Goal: Information Seeking & Learning: Learn about a topic

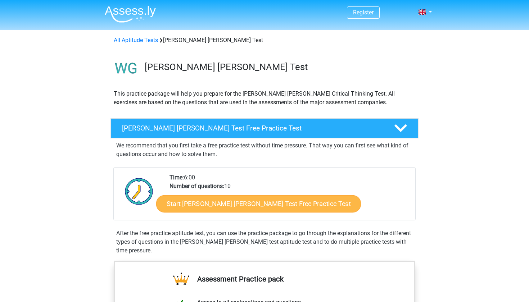
click at [186, 205] on link "Start [PERSON_NAME] [PERSON_NAME] Test Free Practice Test" at bounding box center [258, 203] width 205 height 17
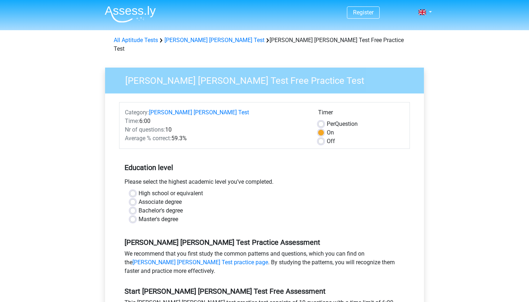
click at [176, 189] on label "High school or equivalent" at bounding box center [170, 193] width 64 height 9
click at [136, 189] on input "High school or equivalent" at bounding box center [133, 192] width 6 height 7
radio input "true"
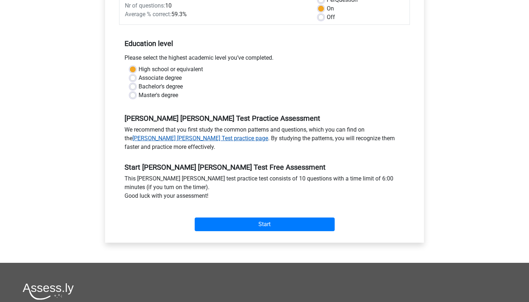
scroll to position [168, 0]
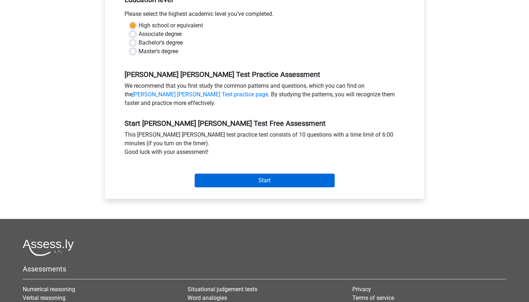
click at [264, 174] on input "Start" at bounding box center [265, 181] width 140 height 14
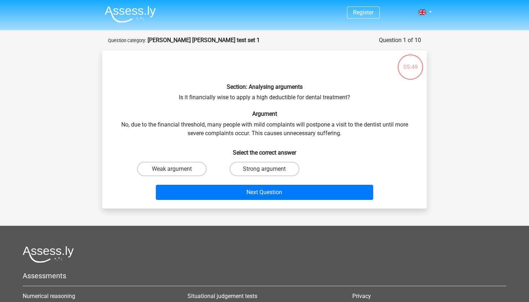
click at [264, 174] on label "Strong argument" at bounding box center [263, 169] width 69 height 14
click at [264, 174] on input "Strong argument" at bounding box center [266, 171] width 5 height 5
radio input "true"
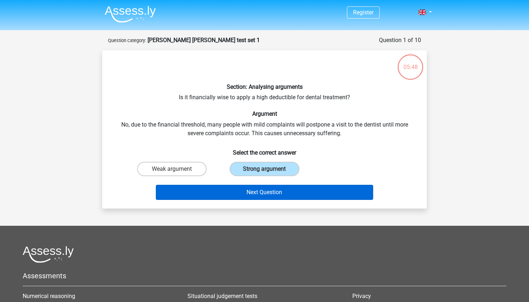
click at [272, 194] on button "Next Question" at bounding box center [265, 192] width 218 height 15
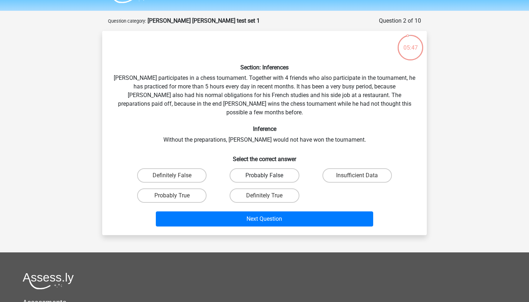
scroll to position [19, 0]
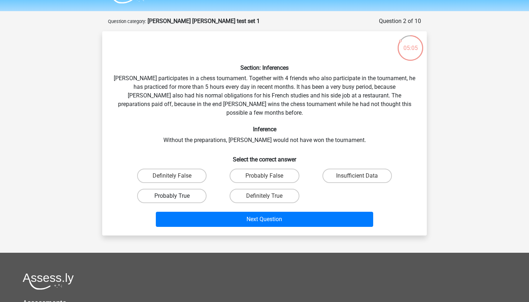
click at [171, 189] on label "Probably True" at bounding box center [171, 196] width 69 height 14
click at [172, 196] on input "Probably True" at bounding box center [174, 198] width 5 height 5
radio input "true"
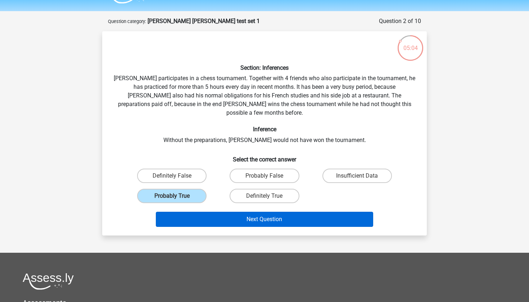
click at [194, 212] on button "Next Question" at bounding box center [265, 219] width 218 height 15
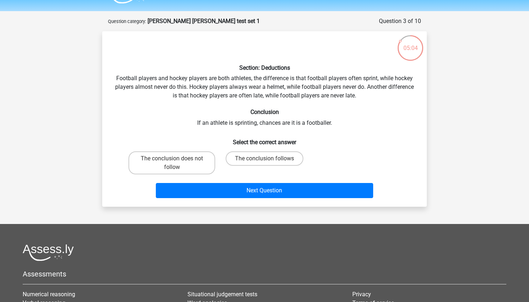
scroll to position [36, 0]
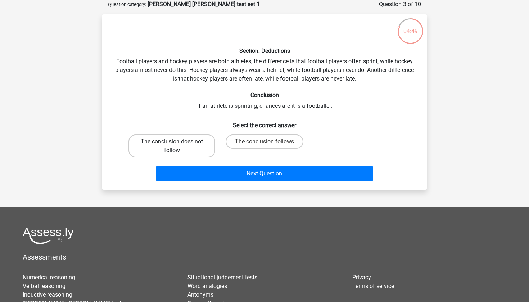
click at [169, 149] on label "The conclusion does not follow" at bounding box center [171, 146] width 87 height 23
click at [172, 146] on input "The conclusion does not follow" at bounding box center [174, 144] width 5 height 5
radio input "true"
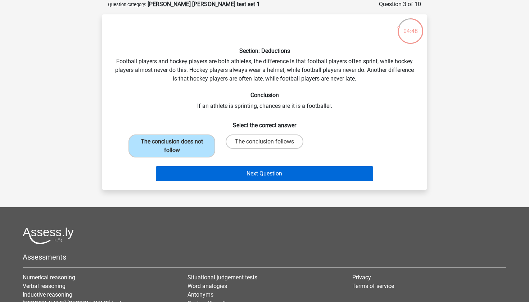
click at [194, 173] on button "Next Question" at bounding box center [265, 173] width 218 height 15
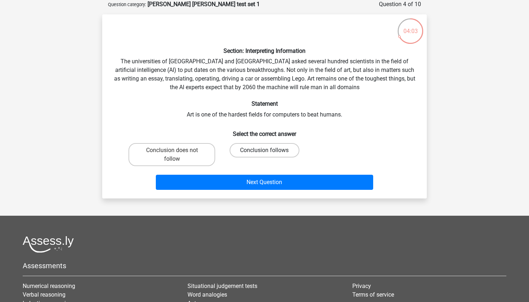
click at [261, 153] on label "Conclusion follows" at bounding box center [263, 150] width 69 height 14
click at [264, 153] on input "Conclusion follows" at bounding box center [266, 152] width 5 height 5
radio input "true"
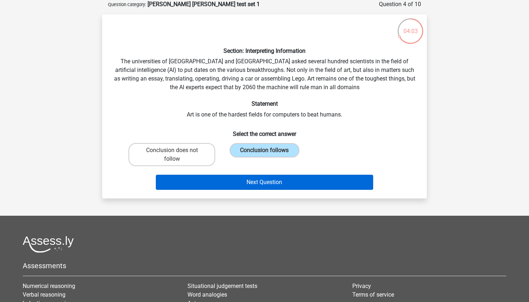
click at [266, 187] on button "Next Question" at bounding box center [265, 182] width 218 height 15
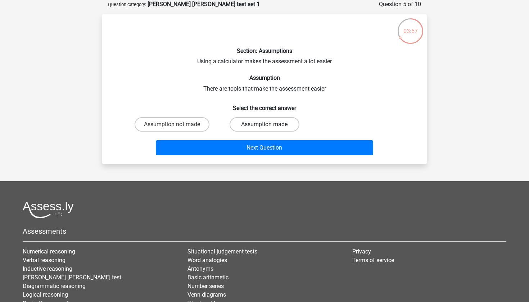
click at [234, 122] on label "Assumption made" at bounding box center [263, 124] width 69 height 14
click at [264, 124] on input "Assumption made" at bounding box center [266, 126] width 5 height 5
radio input "true"
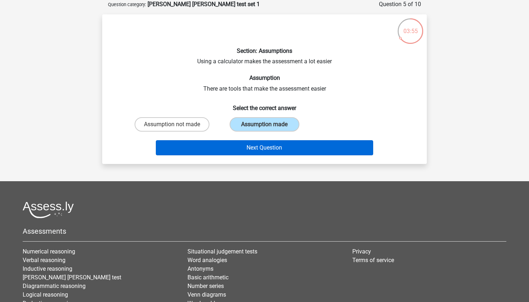
click at [231, 143] on button "Next Question" at bounding box center [265, 147] width 218 height 15
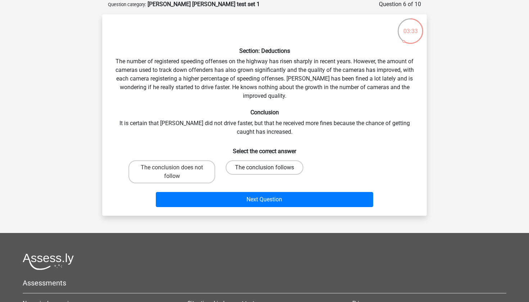
click at [252, 170] on label "The conclusion follows" at bounding box center [265, 167] width 78 height 14
click at [264, 170] on input "The conclusion follows" at bounding box center [266, 170] width 5 height 5
radio input "true"
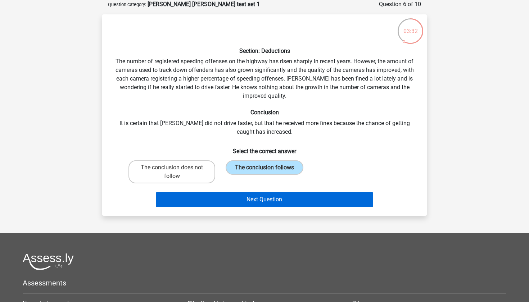
click at [253, 202] on button "Next Question" at bounding box center [265, 199] width 218 height 15
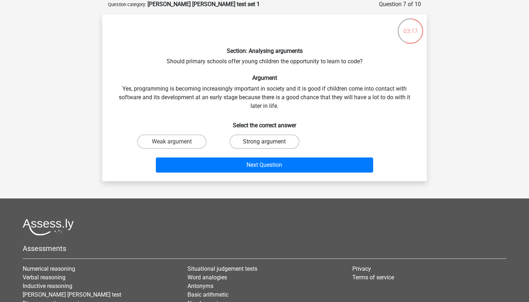
click at [264, 139] on label "Strong argument" at bounding box center [263, 142] width 69 height 14
click at [264, 142] on input "Strong argument" at bounding box center [266, 144] width 5 height 5
radio input "true"
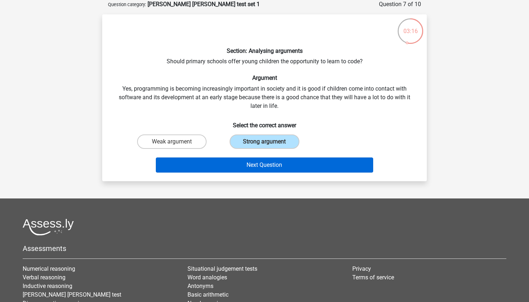
click at [260, 161] on button "Next Question" at bounding box center [265, 165] width 218 height 15
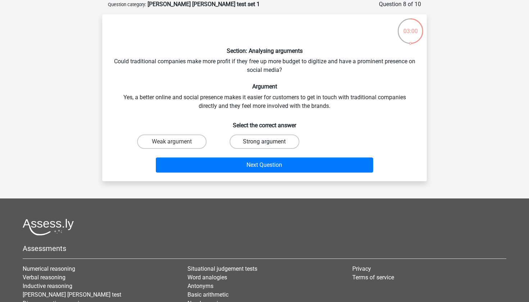
click at [256, 141] on label "Strong argument" at bounding box center [263, 142] width 69 height 14
click at [264, 142] on input "Strong argument" at bounding box center [266, 144] width 5 height 5
radio input "true"
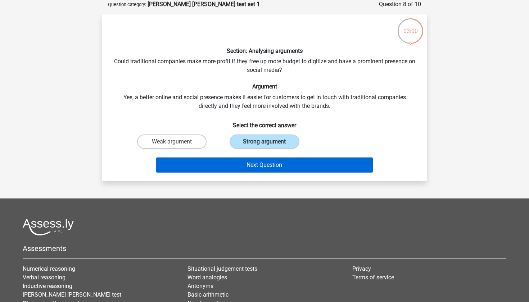
click at [256, 159] on button "Next Question" at bounding box center [265, 165] width 218 height 15
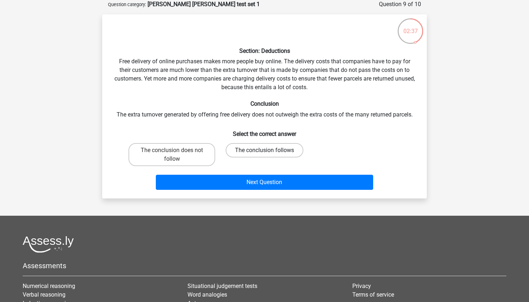
click at [255, 153] on label "The conclusion follows" at bounding box center [265, 150] width 78 height 14
click at [264, 153] on input "The conclusion follows" at bounding box center [266, 152] width 5 height 5
radio input "true"
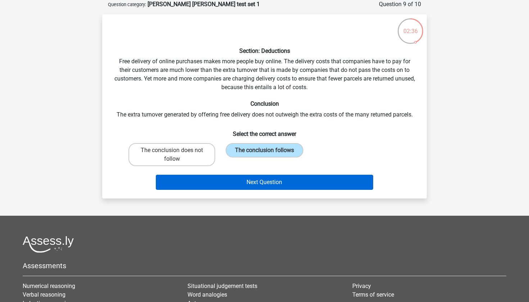
click at [253, 182] on button "Next Question" at bounding box center [265, 182] width 218 height 15
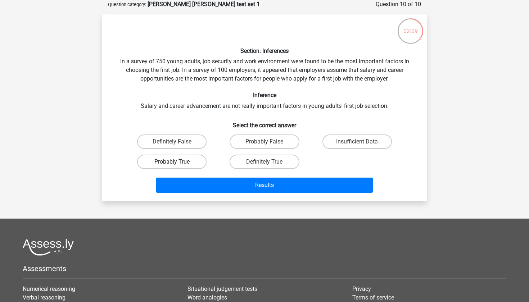
click at [202, 165] on label "Probably True" at bounding box center [171, 162] width 69 height 14
click at [177, 165] on input "Probably True" at bounding box center [174, 164] width 5 height 5
radio input "true"
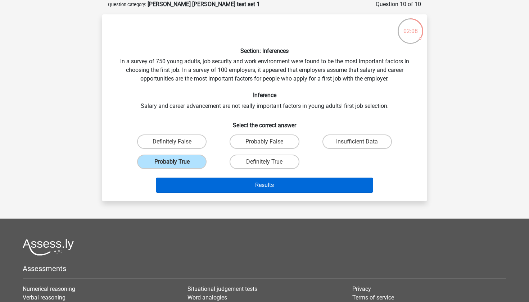
click at [211, 180] on button "Results" at bounding box center [265, 185] width 218 height 15
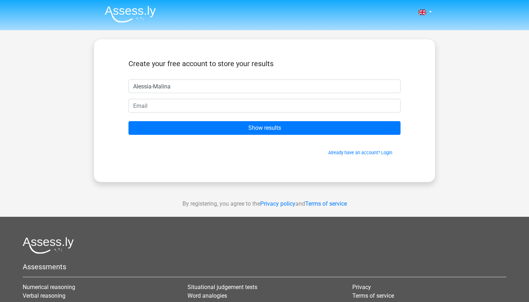
type input "Alessia-Malina"
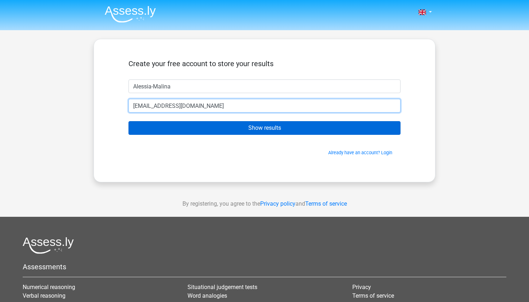
type input "alessiamalina@icloud.com"
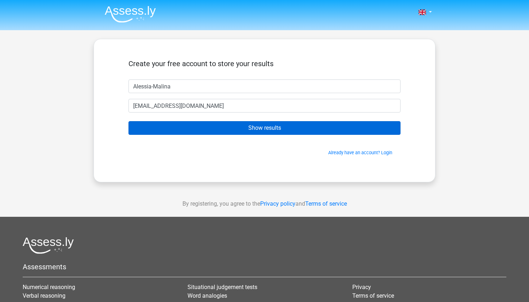
click at [254, 125] on input "Show results" at bounding box center [264, 128] width 272 height 14
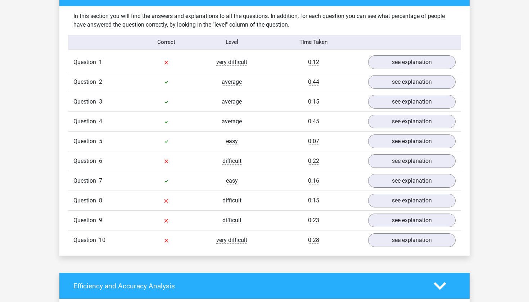
scroll to position [557, 0]
click at [386, 232] on link "see explanation" at bounding box center [411, 240] width 100 height 16
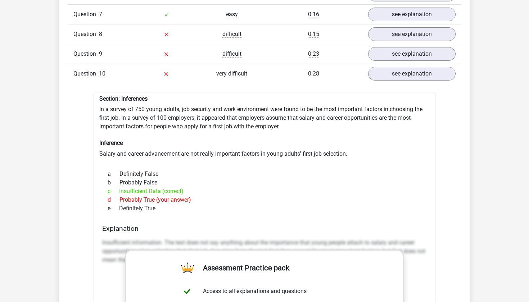
scroll to position [602, 0]
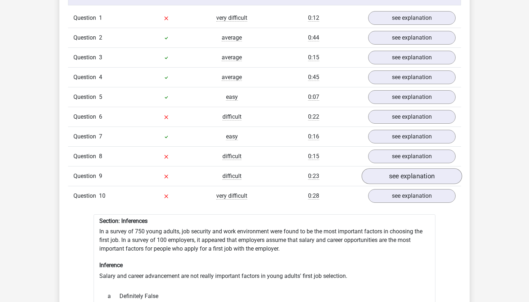
click at [411, 168] on link "see explanation" at bounding box center [411, 176] width 100 height 16
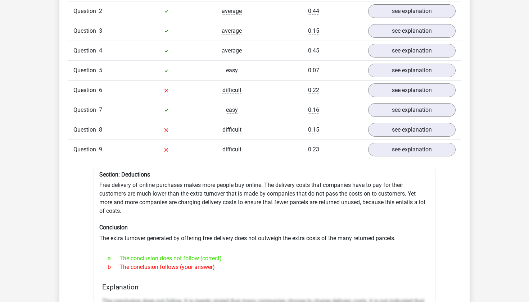
scroll to position [600, 0]
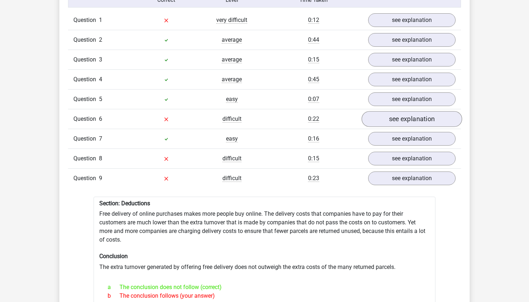
click at [413, 119] on link "see explanation" at bounding box center [411, 119] width 100 height 16
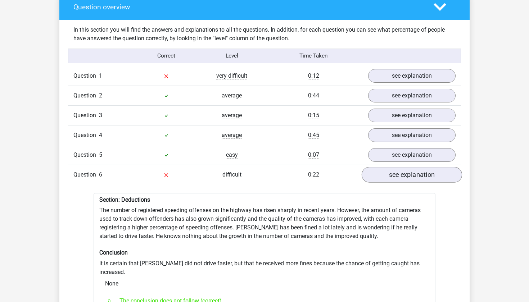
scroll to position [543, 0]
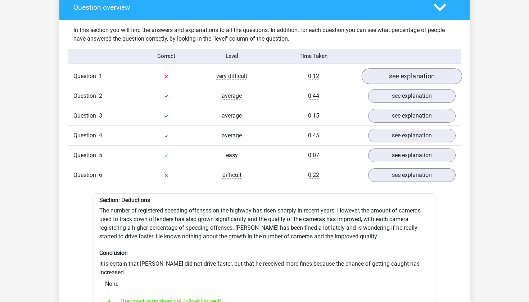
click at [422, 75] on link "see explanation" at bounding box center [411, 76] width 100 height 16
